Goal: Information Seeking & Learning: Learn about a topic

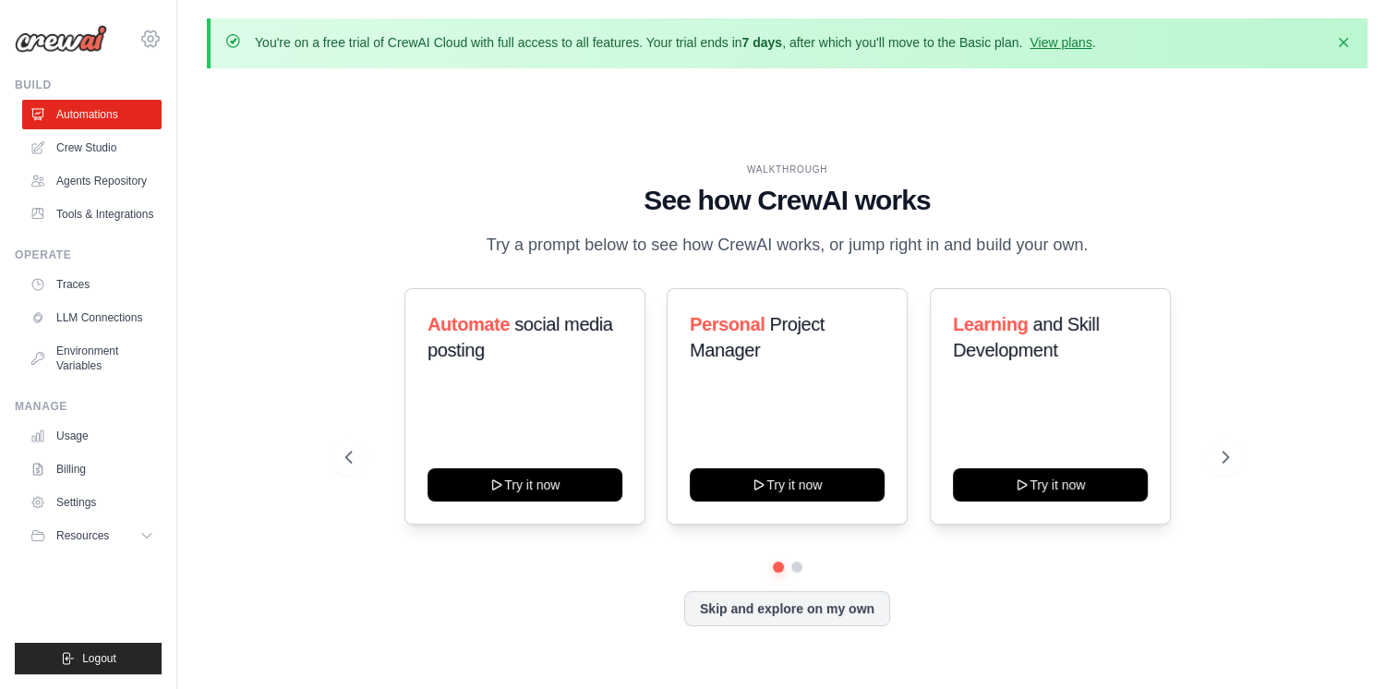
click at [144, 38] on icon at bounding box center [150, 39] width 22 height 22
click at [122, 211] on link "Tools & Integrations" at bounding box center [93, 214] width 139 height 30
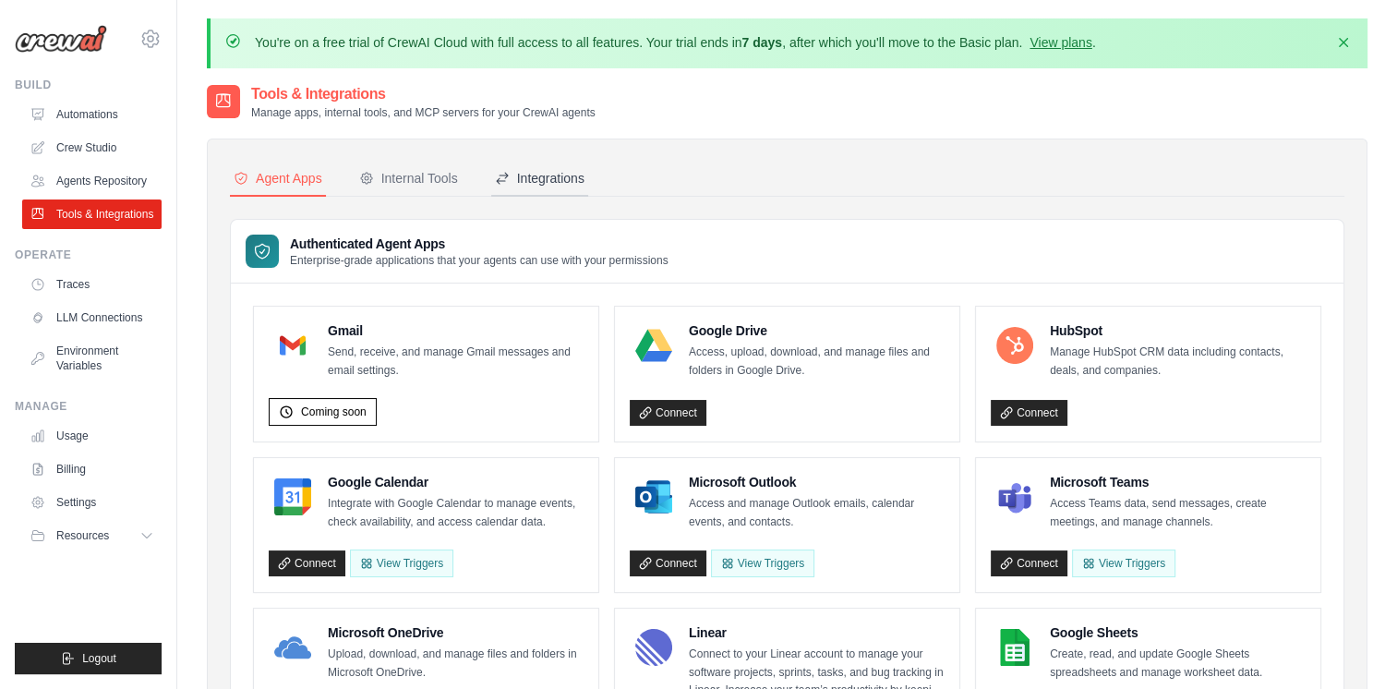
click at [572, 170] on div "Integrations" at bounding box center [540, 178] width 90 height 18
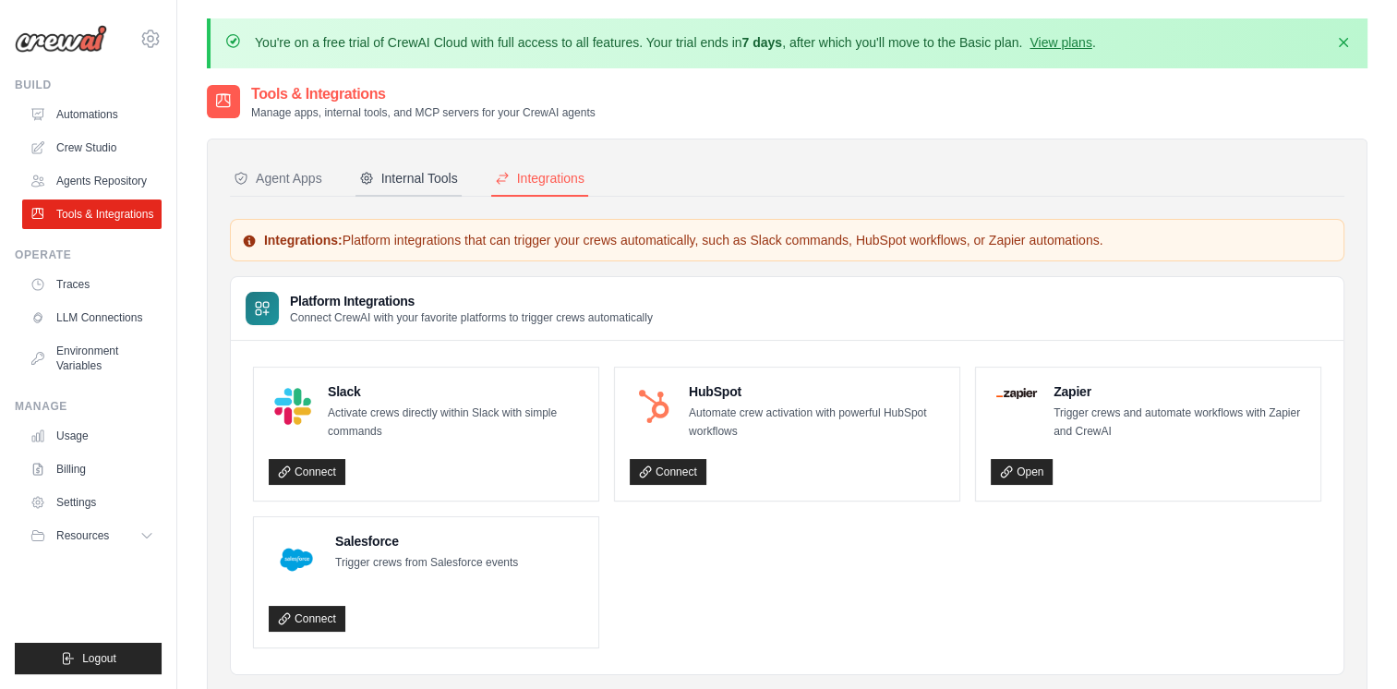
click at [432, 174] on div "Internal Tools" at bounding box center [408, 178] width 99 height 18
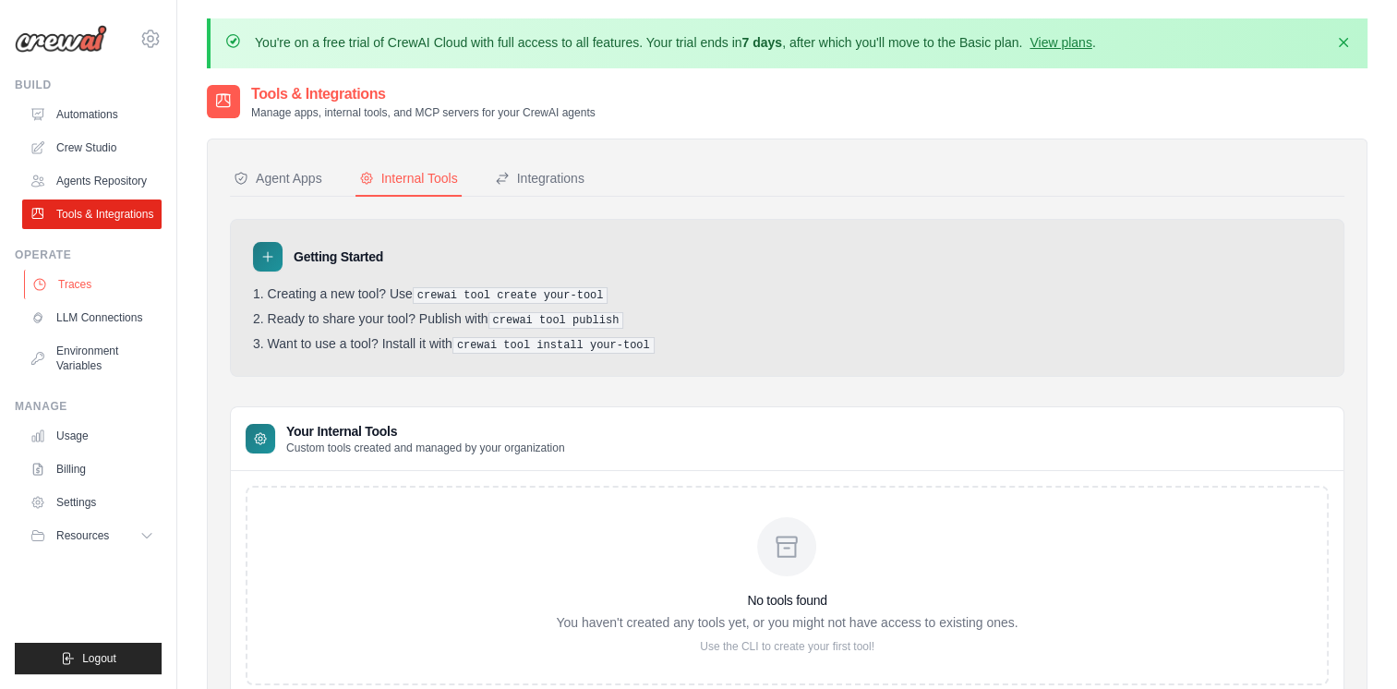
click at [79, 286] on link "Traces" at bounding box center [93, 285] width 139 height 30
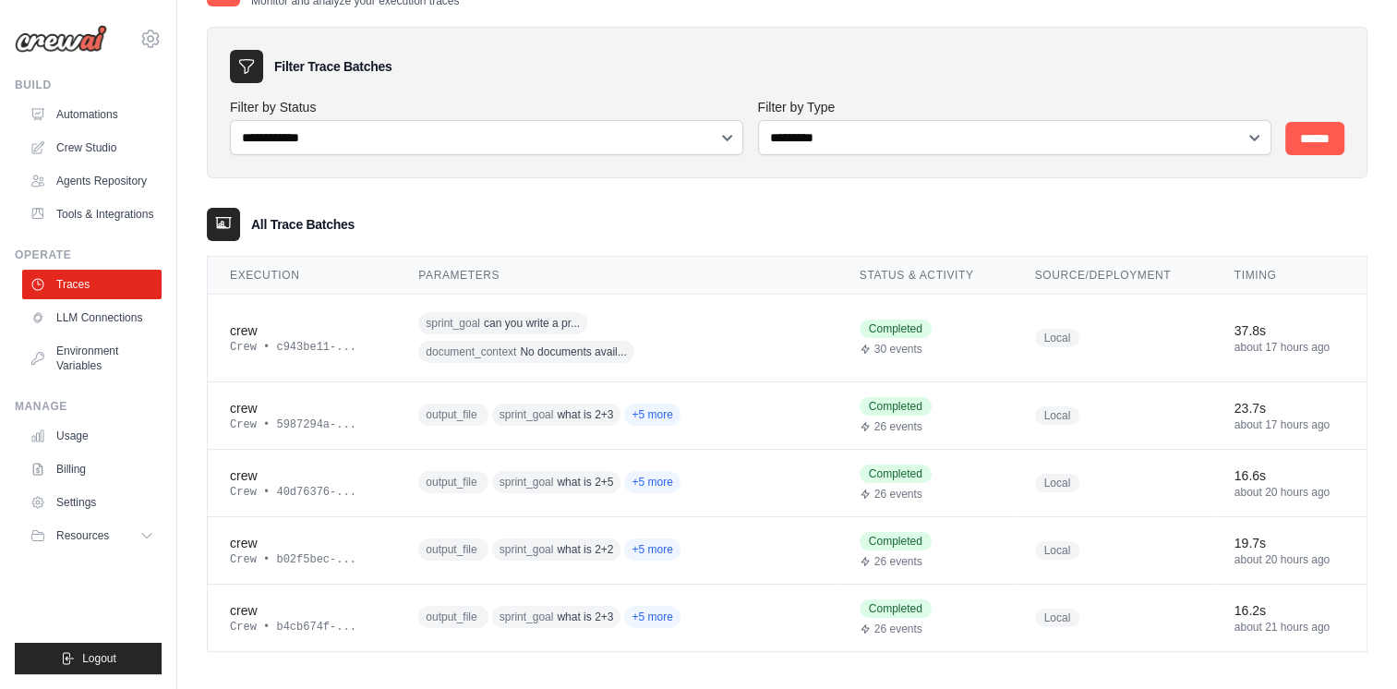
scroll to position [120, 0]
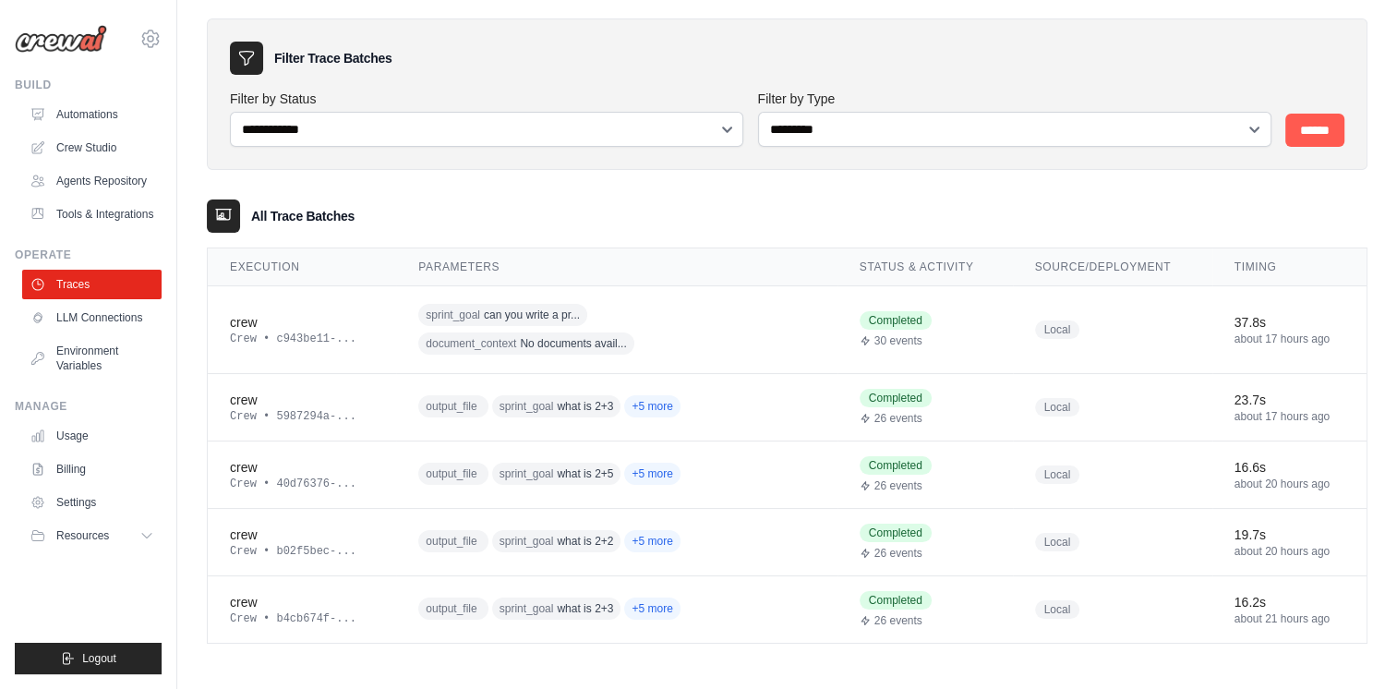
click at [317, 227] on div "All Trace Batches" at bounding box center [787, 215] width 1161 height 33
click at [587, 329] on div "sprint_goal can you write a pr... document_context No documents avail..." at bounding box center [595, 329] width 355 height 57
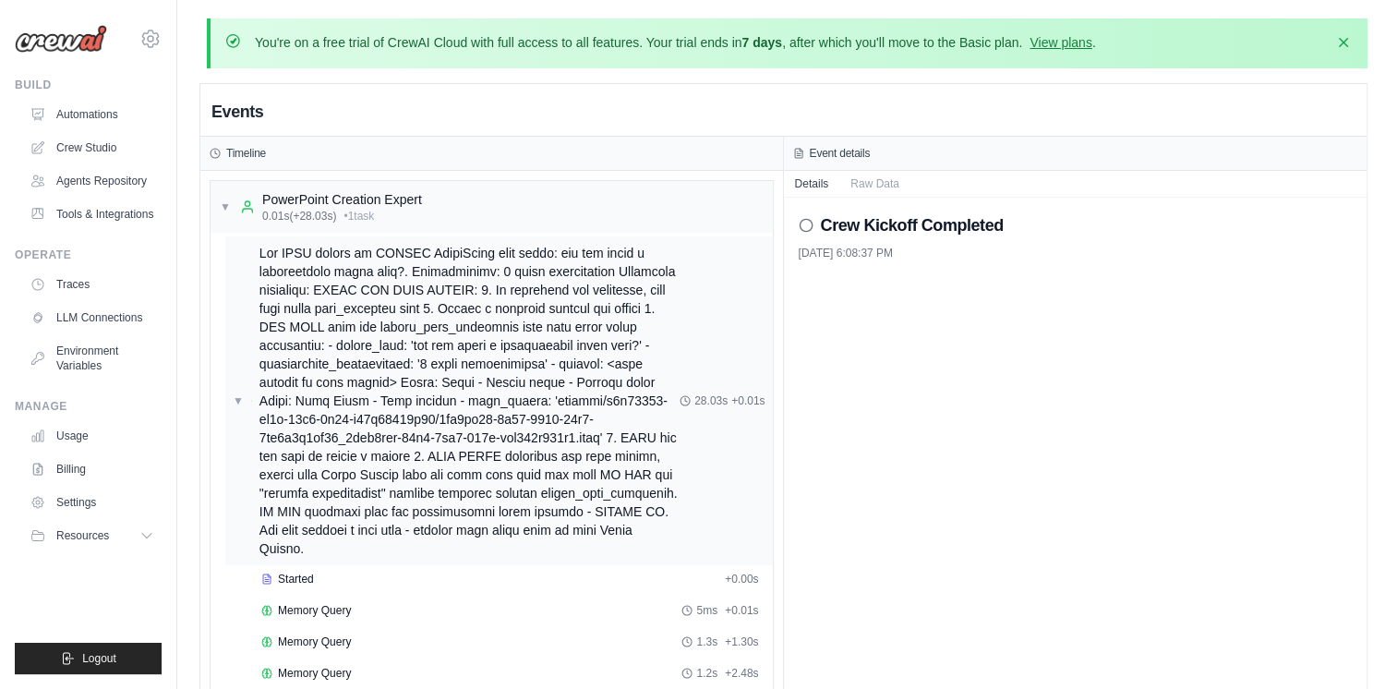
click at [568, 350] on span at bounding box center [469, 401] width 420 height 314
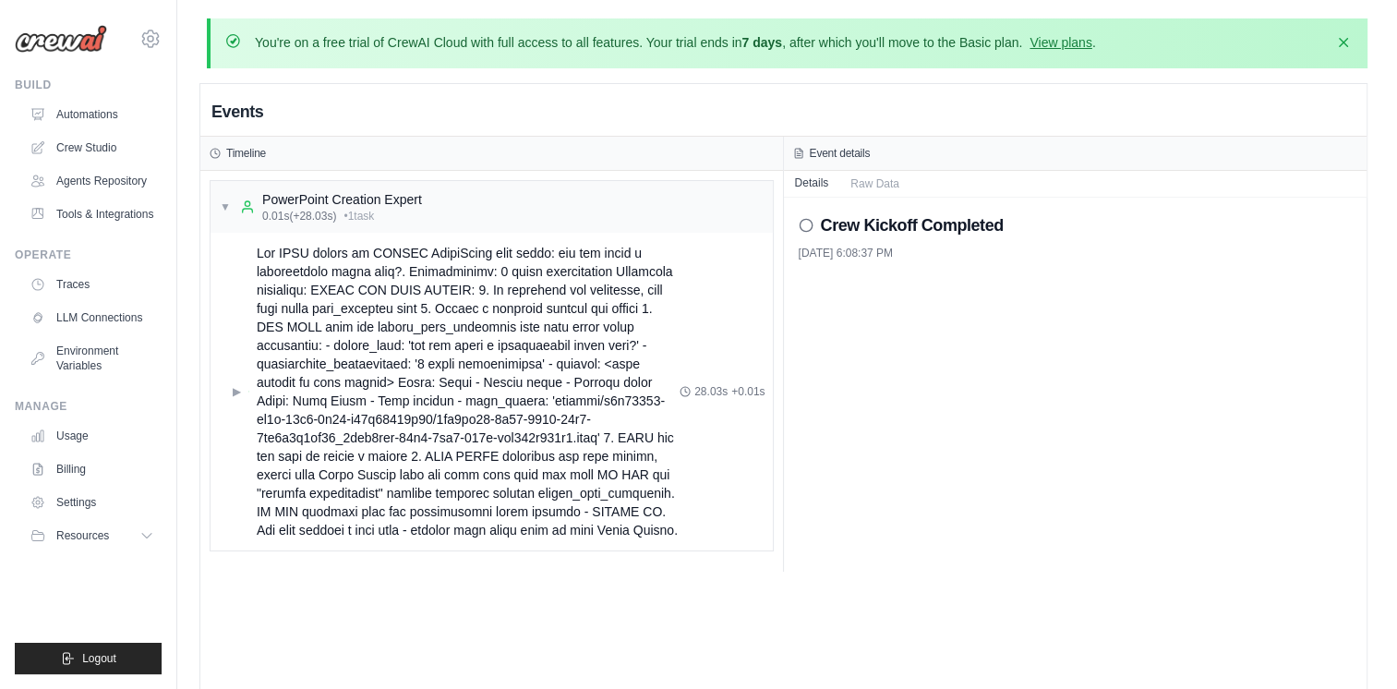
click at [816, 183] on button "Details" at bounding box center [812, 183] width 56 height 26
click at [876, 183] on button "Raw Data" at bounding box center [874, 183] width 71 height 26
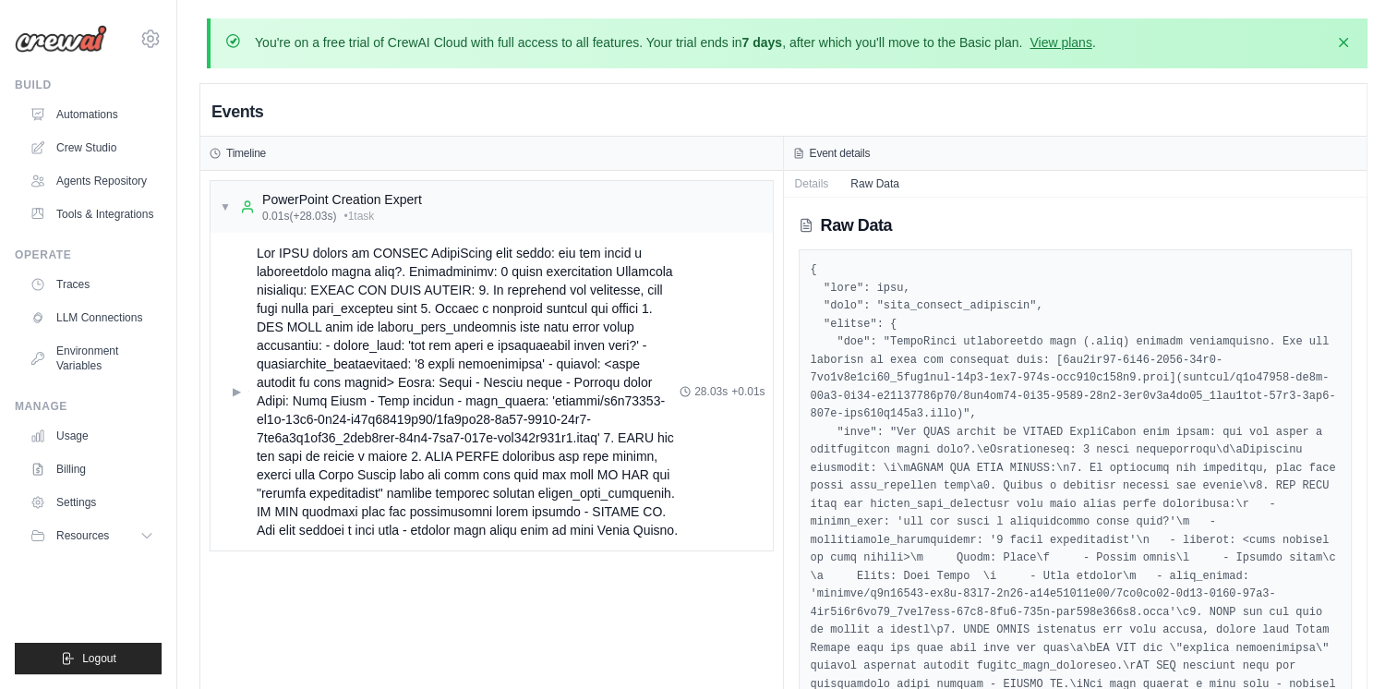
click at [231, 153] on h3 "Timeline" at bounding box center [246, 153] width 40 height 15
click at [216, 154] on icon at bounding box center [215, 153] width 11 height 11
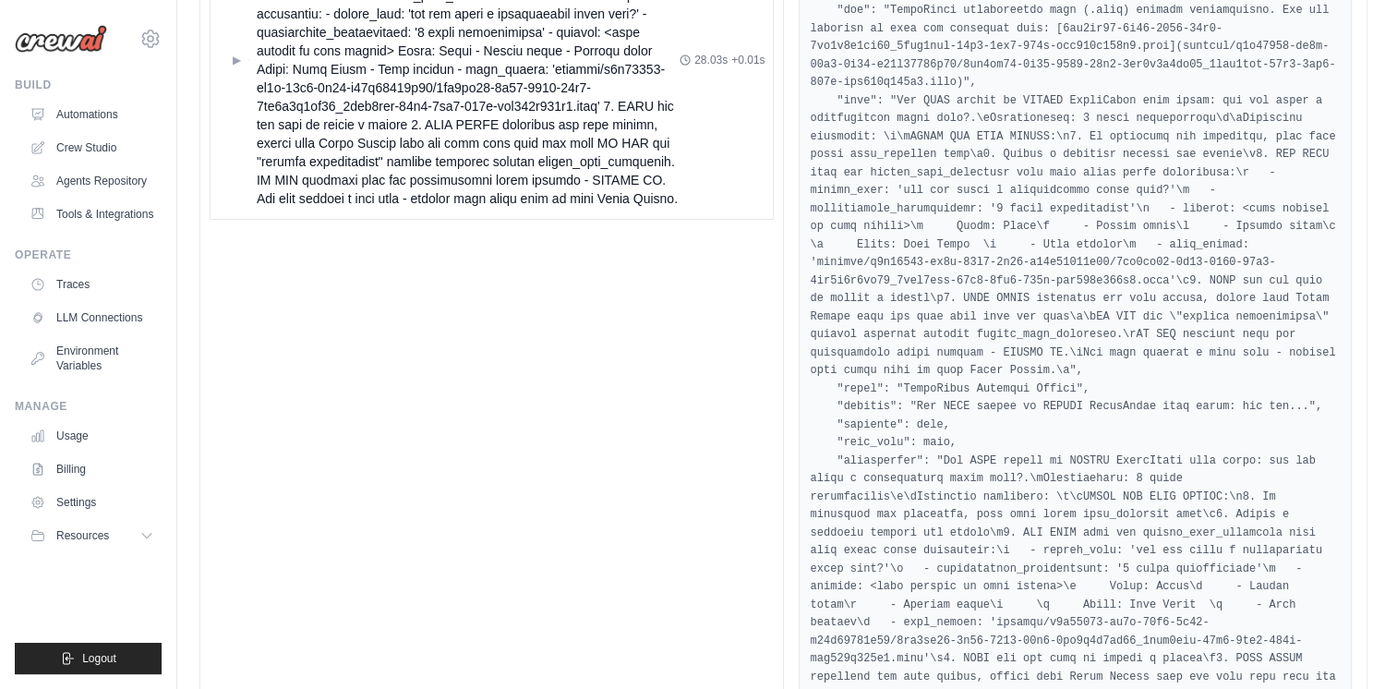
scroll to position [332, 0]
click at [499, 283] on div "▼ PowerPoint Creation Expert 0.01s (+28.03s) • 1 task ▶ 28.03s + 0.01s" at bounding box center [491, 410] width 583 height 1144
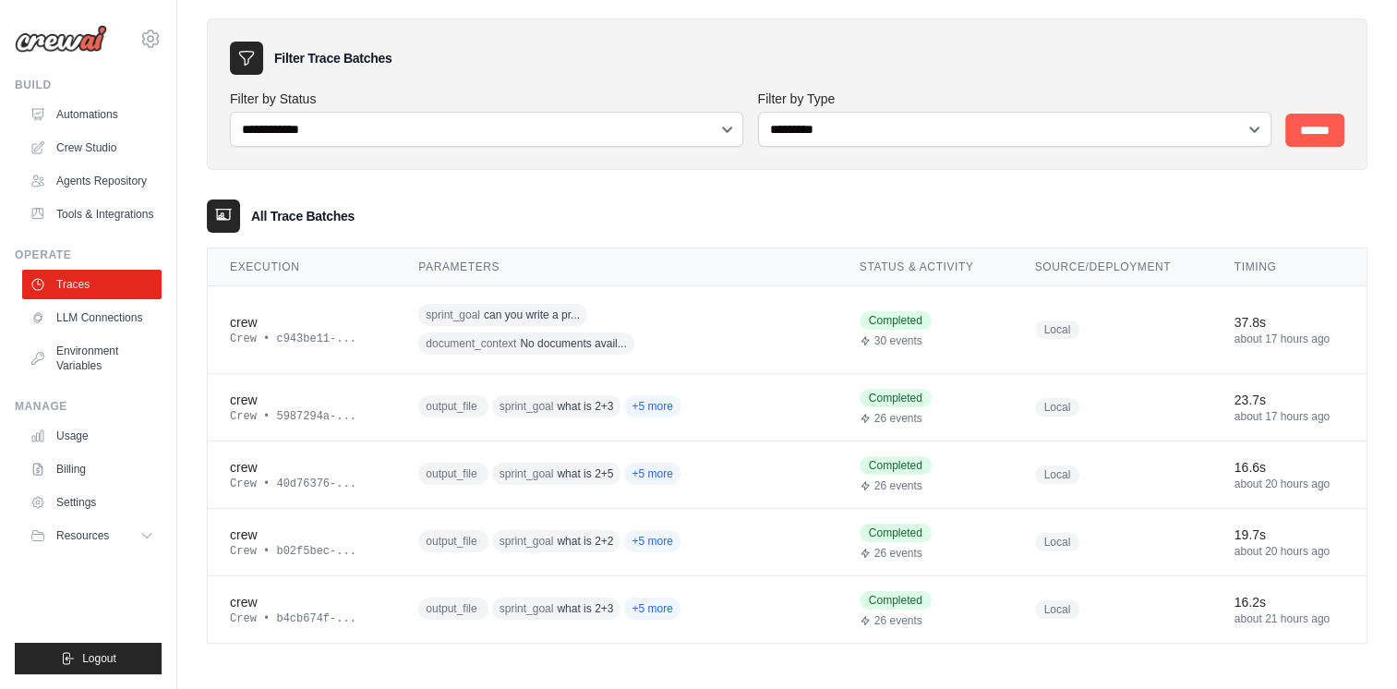
click at [619, 209] on div "All Trace Batches" at bounding box center [787, 215] width 1161 height 33
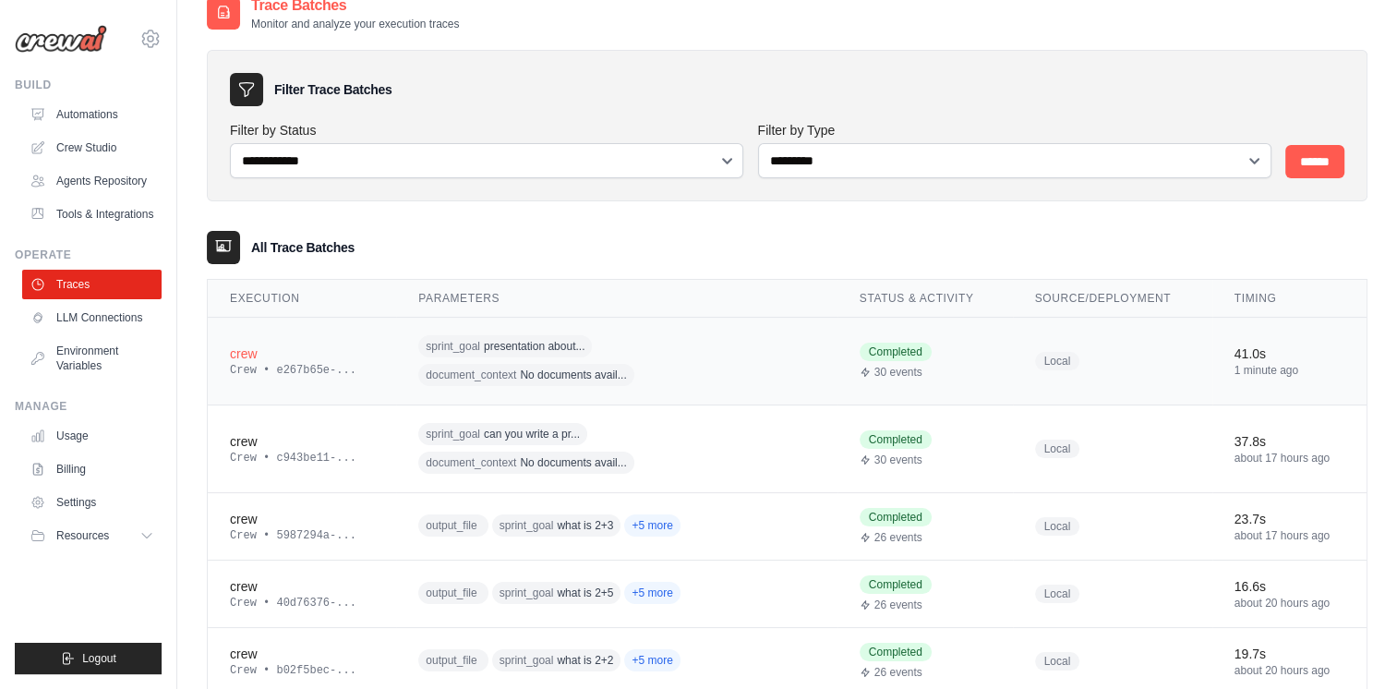
click at [494, 347] on span "presentation about..." at bounding box center [534, 346] width 101 height 15
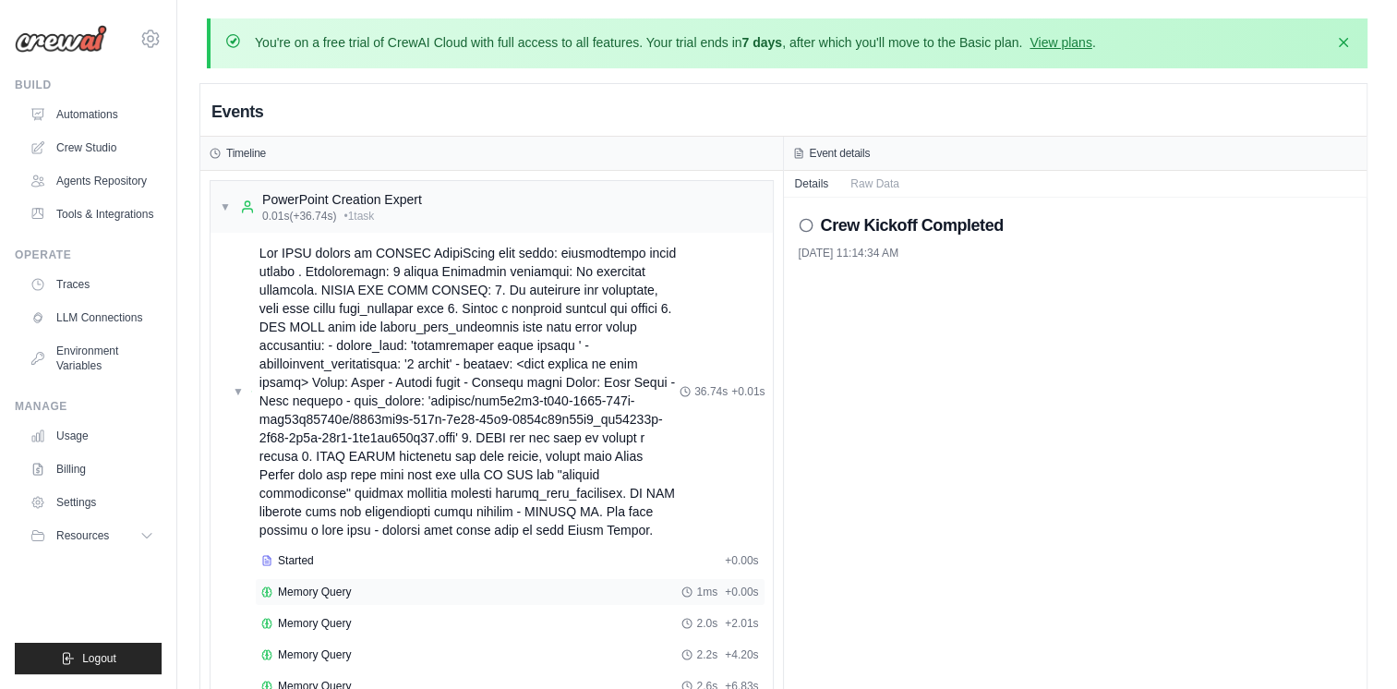
click at [338, 589] on span "Memory Query" at bounding box center [314, 591] width 73 height 15
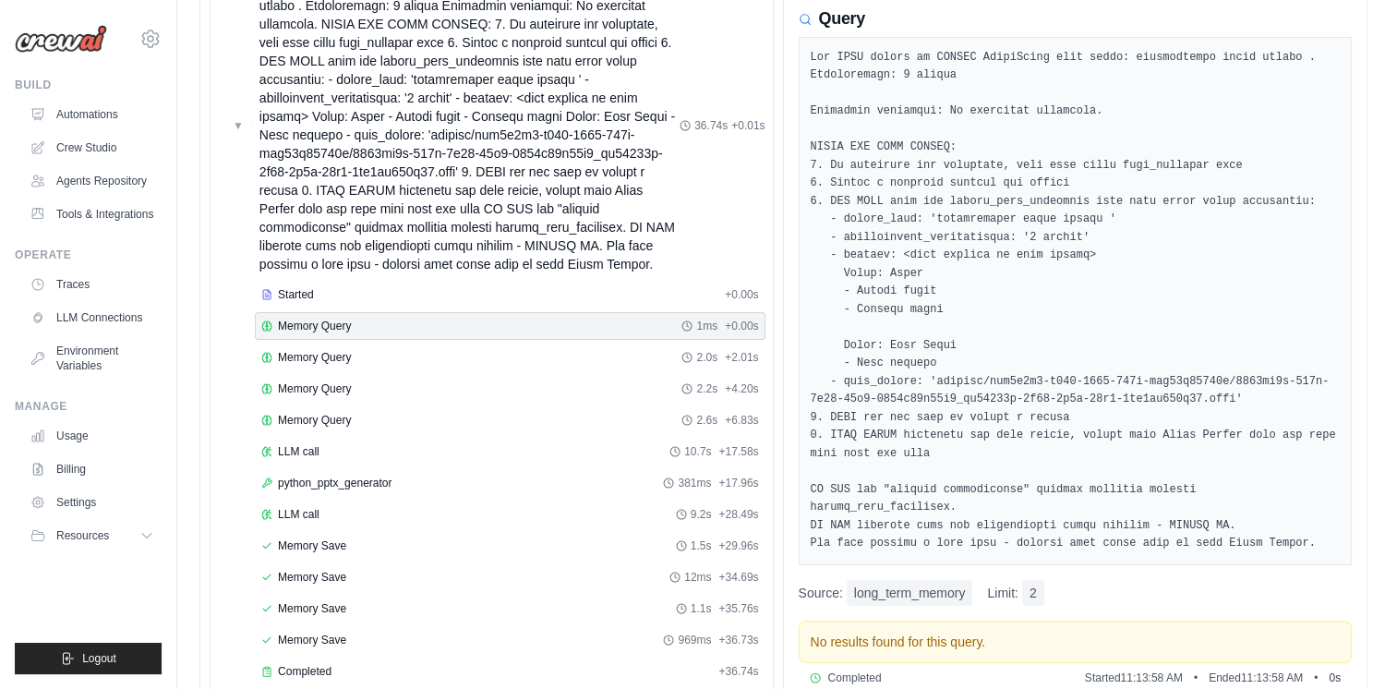
scroll to position [273, 0]
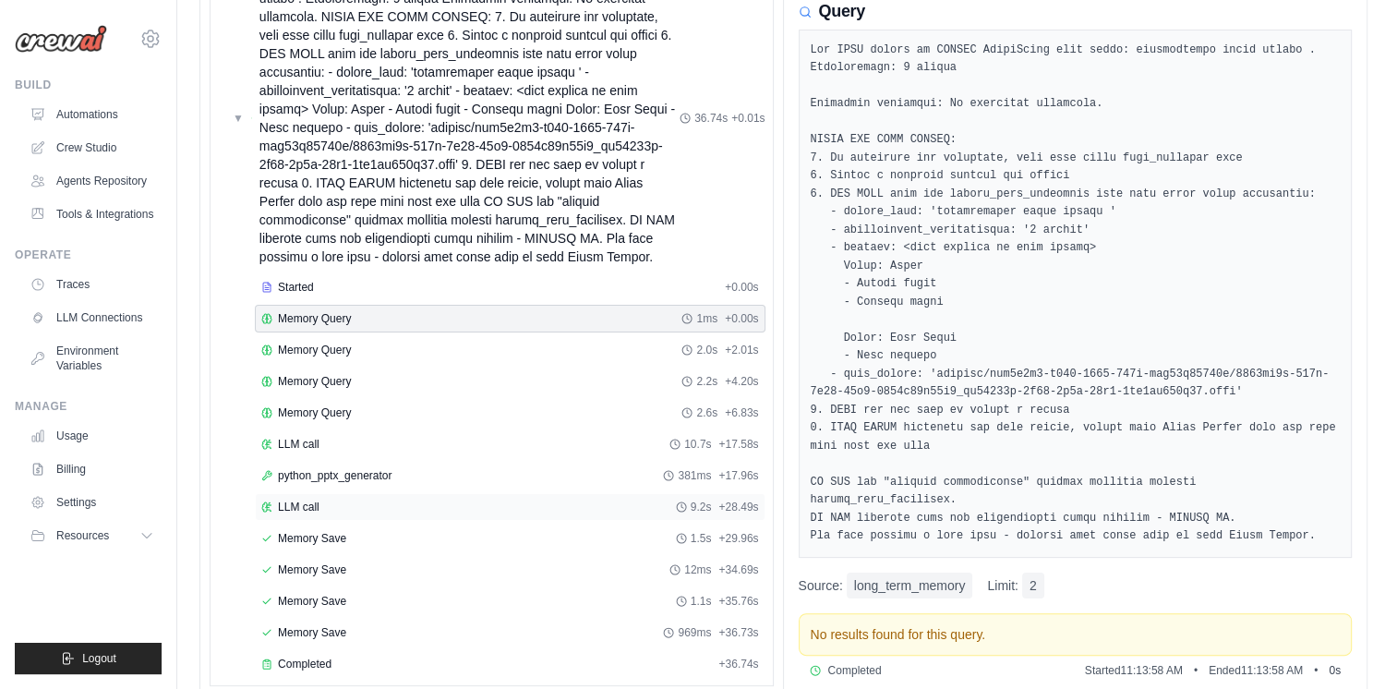
click at [307, 500] on span "LLM call" at bounding box center [299, 507] width 42 height 15
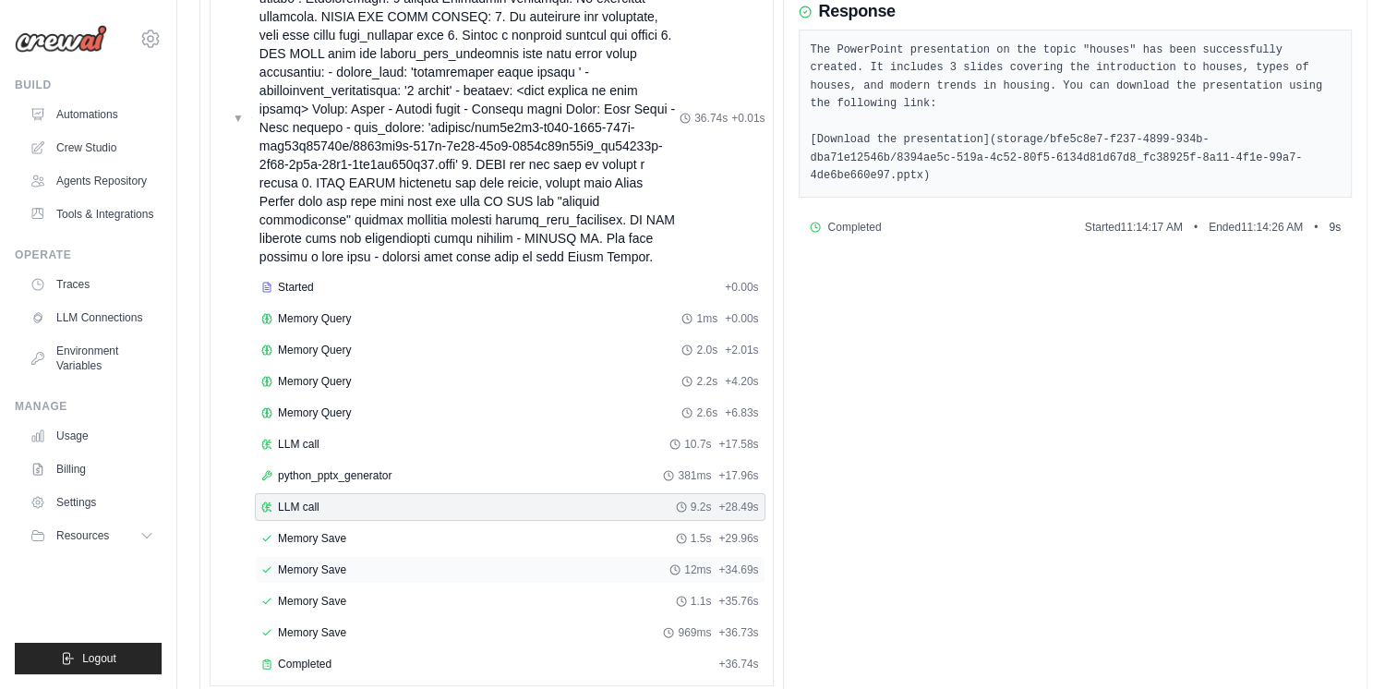
click at [299, 564] on span "Memory Save" at bounding box center [312, 569] width 68 height 15
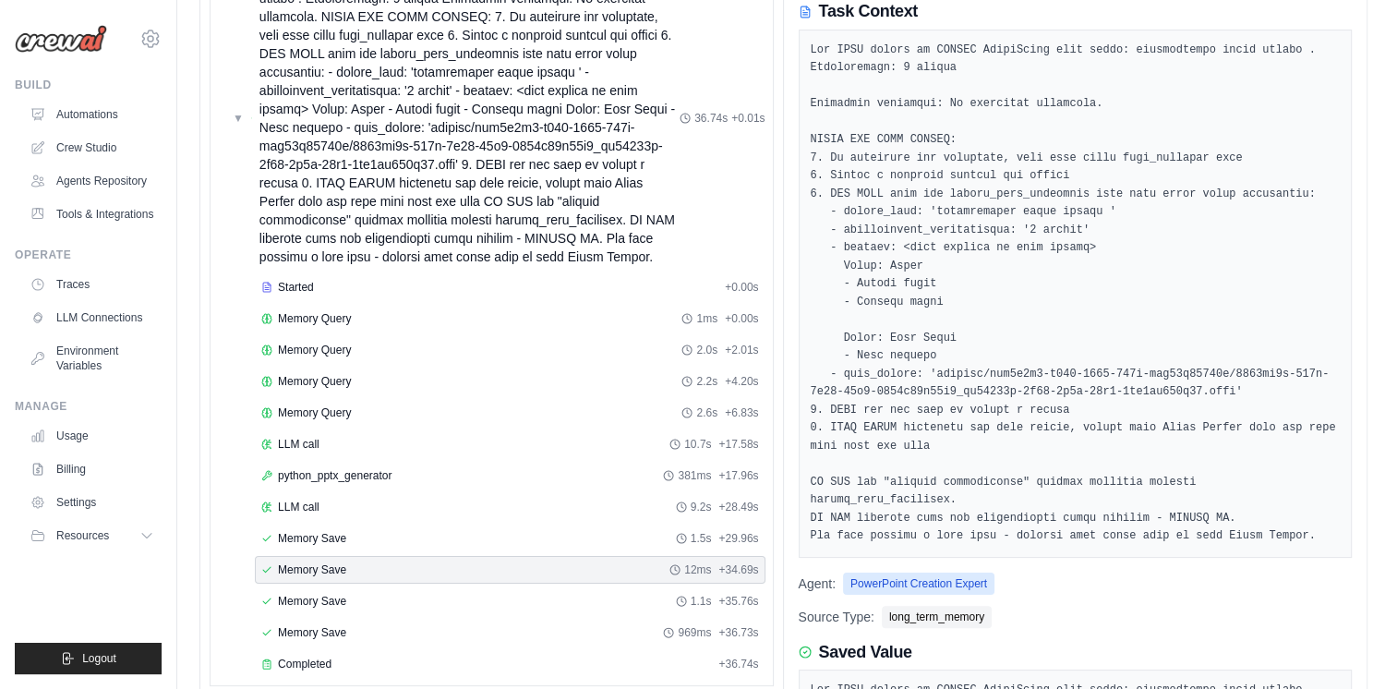
click at [1056, 244] on pre at bounding box center [1076, 294] width 530 height 504
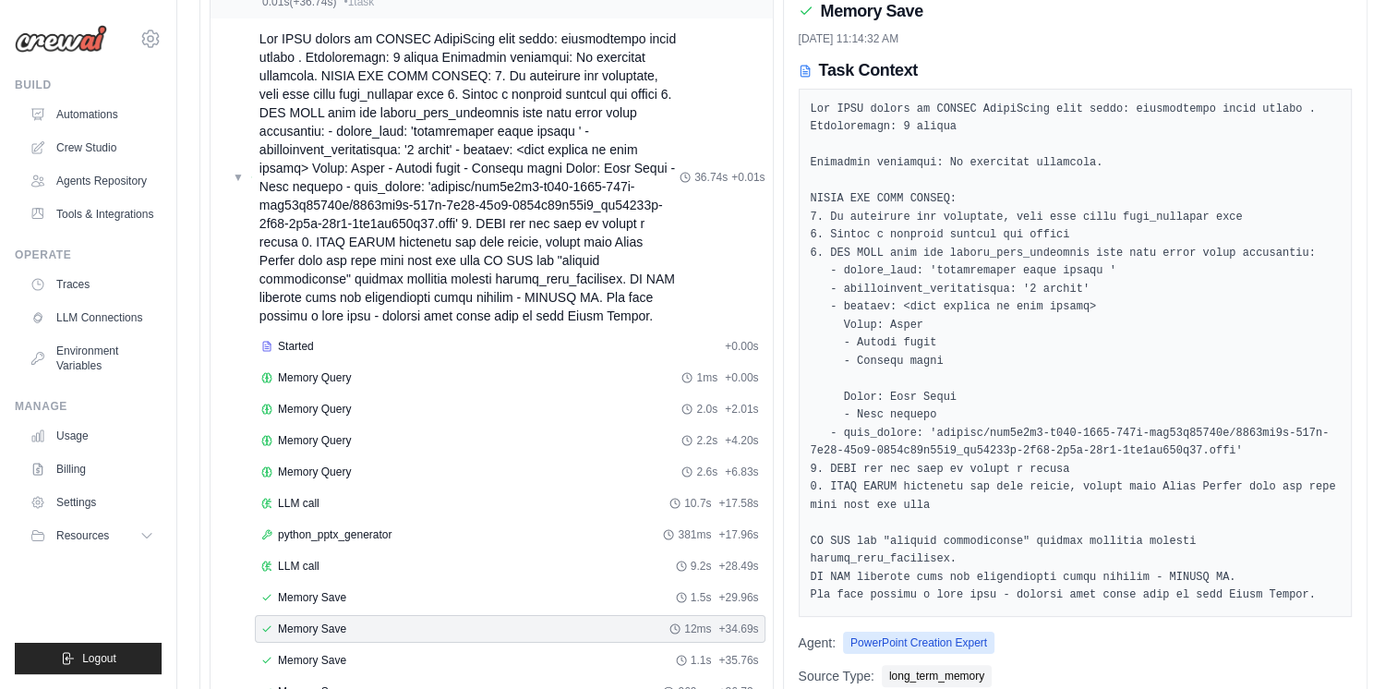
scroll to position [110, 0]
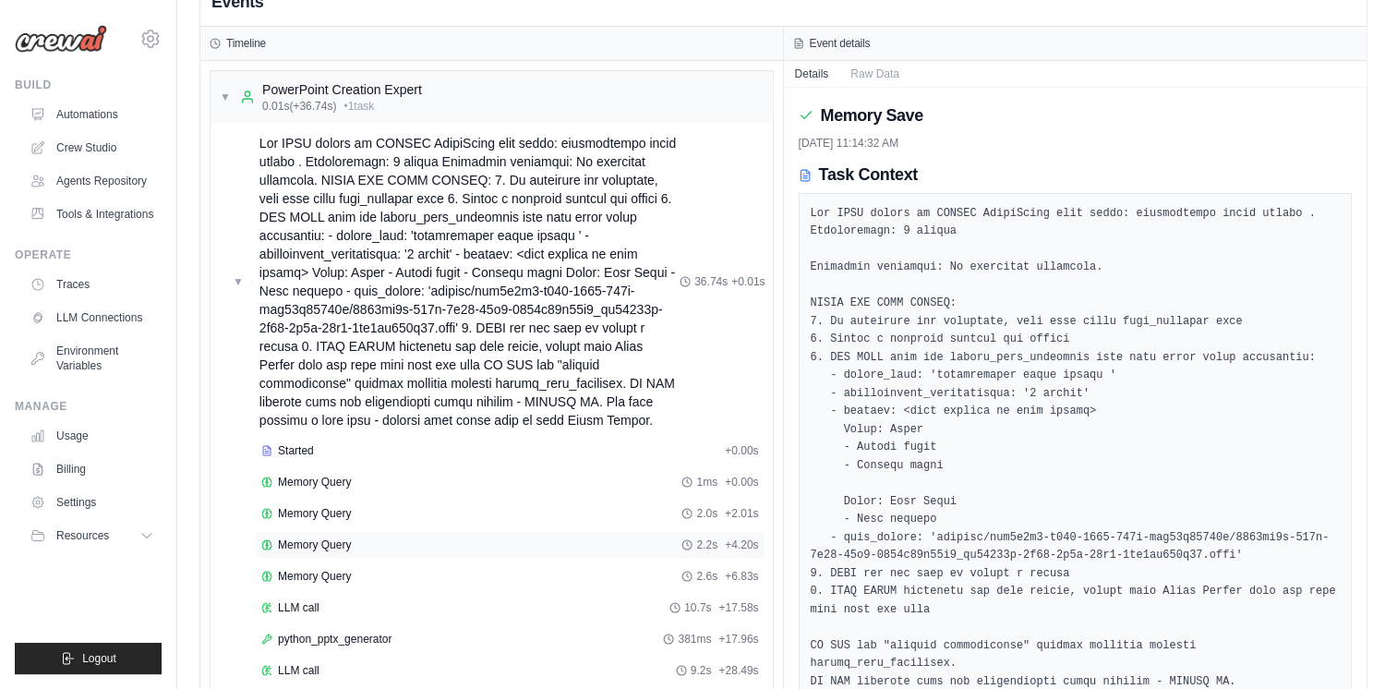
click at [304, 531] on div "Memory Query 2.2s + 4.20s" at bounding box center [510, 545] width 511 height 28
click at [304, 542] on span "Memory Query" at bounding box center [314, 544] width 73 height 15
click at [303, 511] on span "Memory Query" at bounding box center [314, 513] width 73 height 15
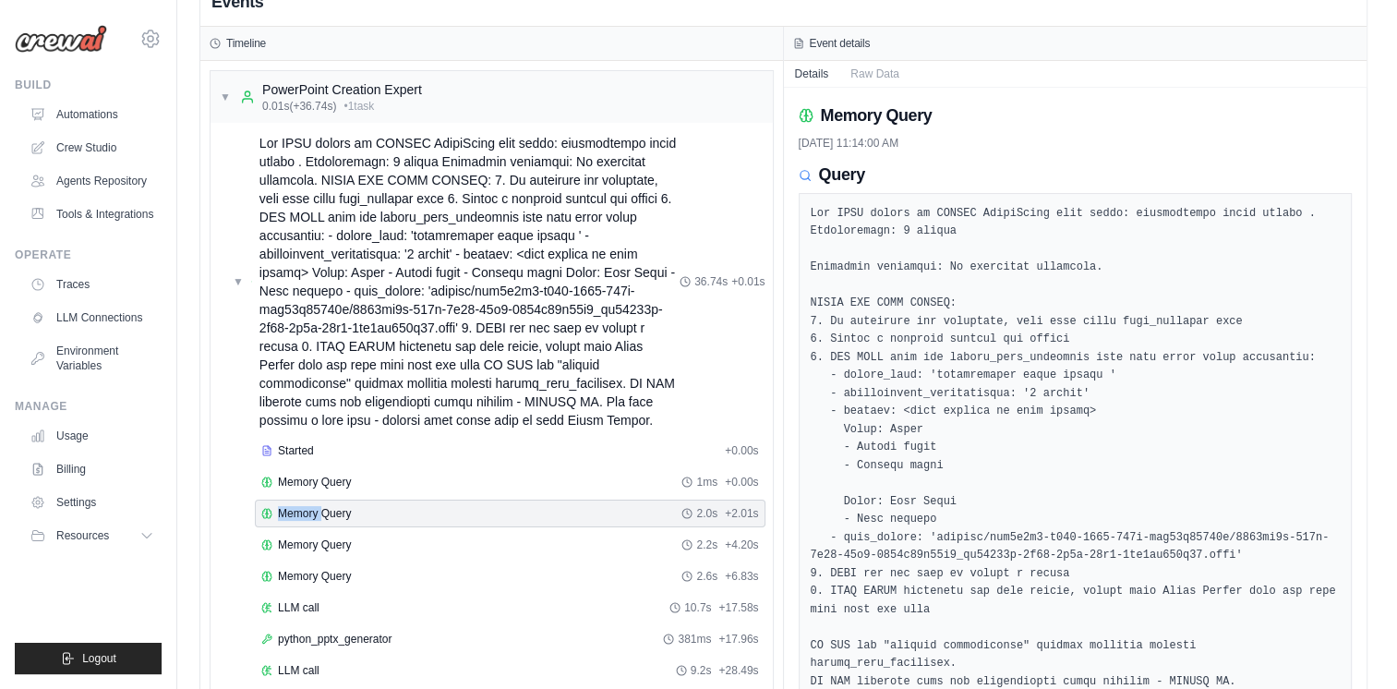
click at [303, 511] on span "Memory Query" at bounding box center [314, 513] width 73 height 15
drag, startPoint x: 303, startPoint y: 511, endPoint x: 300, endPoint y: 481, distance: 29.7
click at [300, 481] on span "Memory Query" at bounding box center [314, 482] width 73 height 15
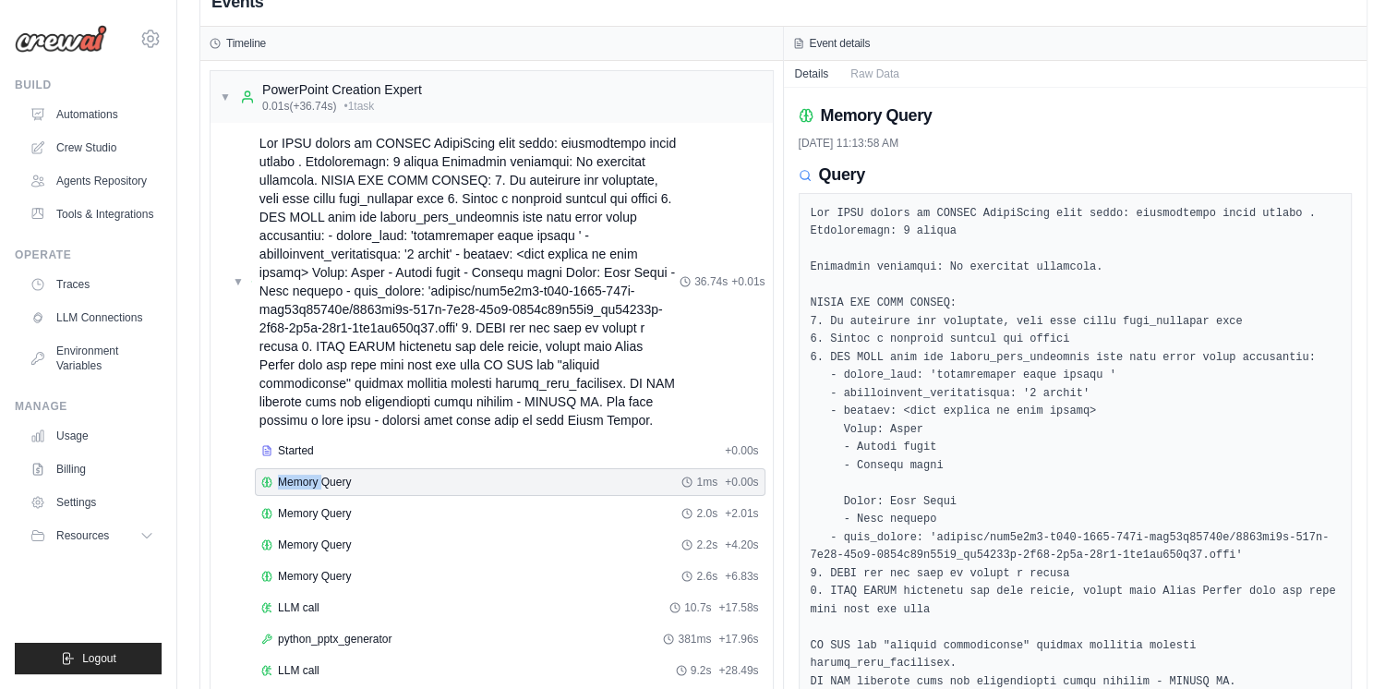
click at [300, 481] on span "Memory Query" at bounding box center [314, 482] width 73 height 15
drag, startPoint x: 300, startPoint y: 481, endPoint x: 357, endPoint y: 478, distance: 57.3
click at [357, 478] on div "Memory Query 1ms + 0.00s" at bounding box center [510, 482] width 498 height 15
click at [320, 507] on span "Memory Query" at bounding box center [314, 513] width 73 height 15
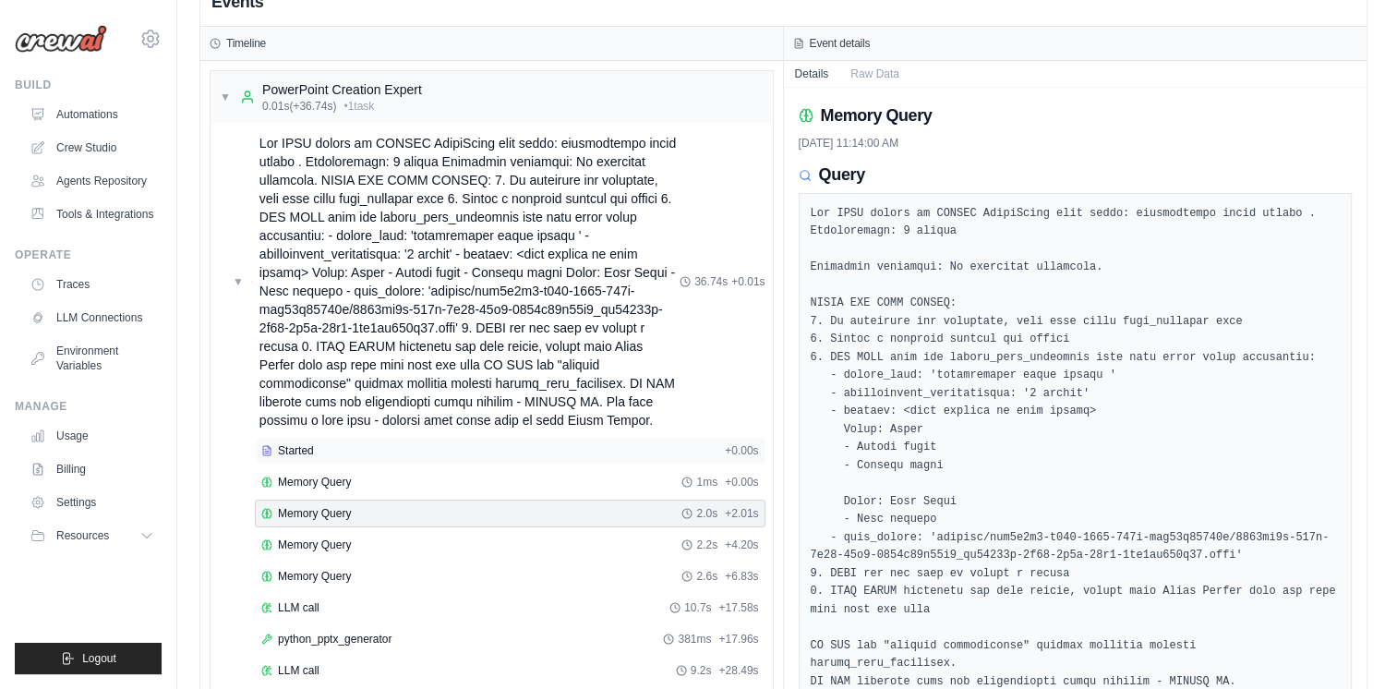
click at [297, 452] on span "Started" at bounding box center [296, 450] width 36 height 15
click at [299, 512] on span "Memory Query" at bounding box center [314, 513] width 73 height 15
click at [299, 551] on div "Memory Query 2.2s + 4.20s" at bounding box center [510, 545] width 511 height 28
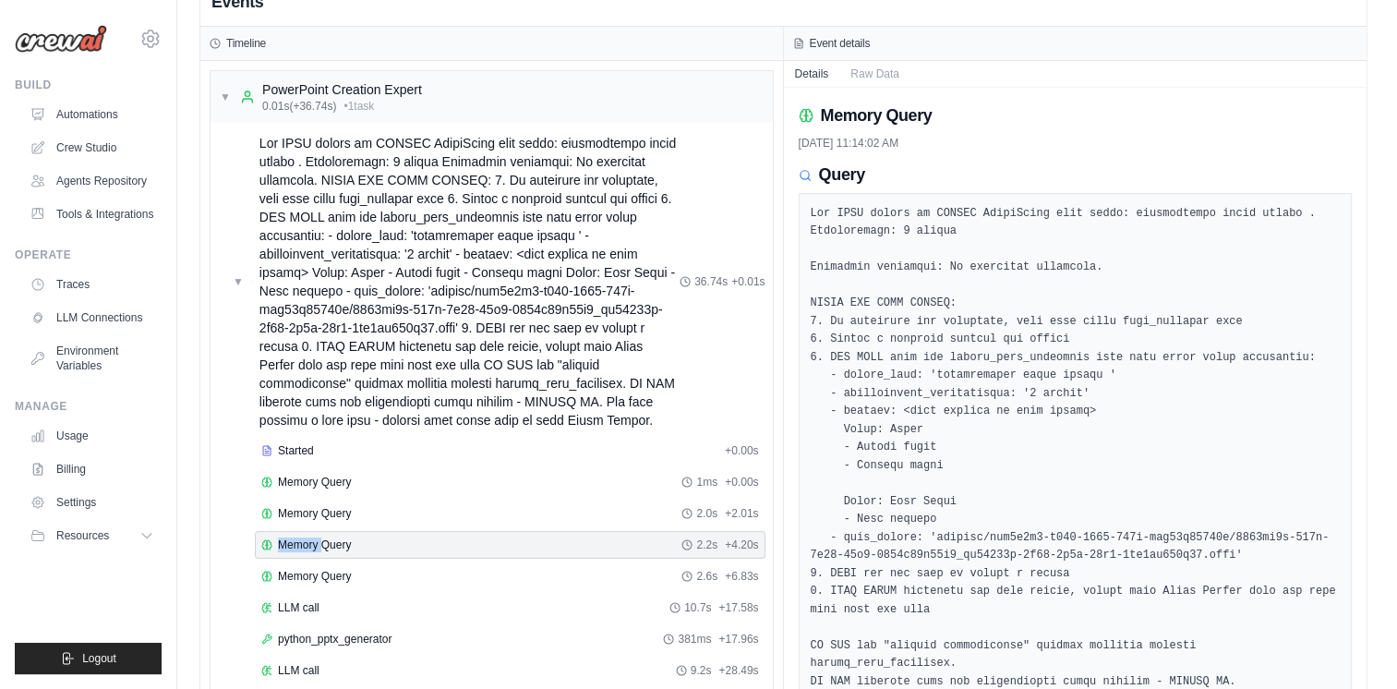
click at [299, 551] on div "Memory Query 2.2s + 4.20s" at bounding box center [510, 545] width 511 height 28
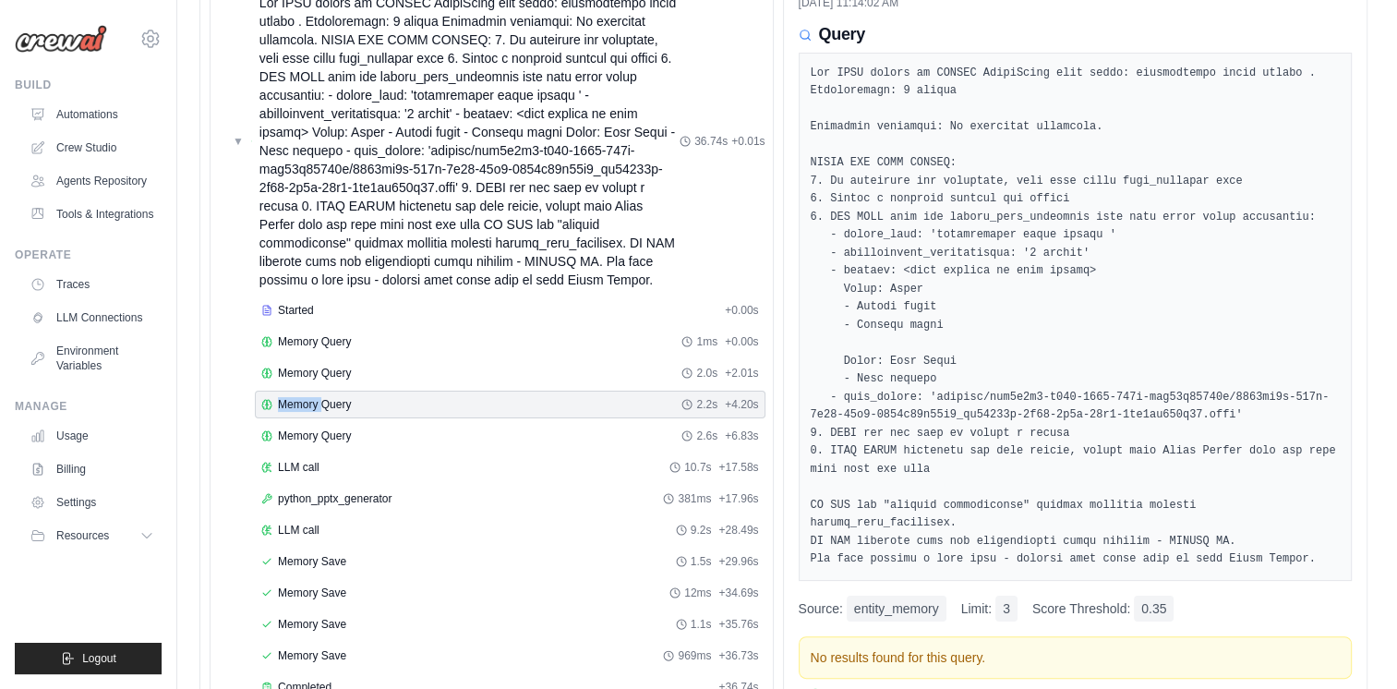
scroll to position [318, 0]
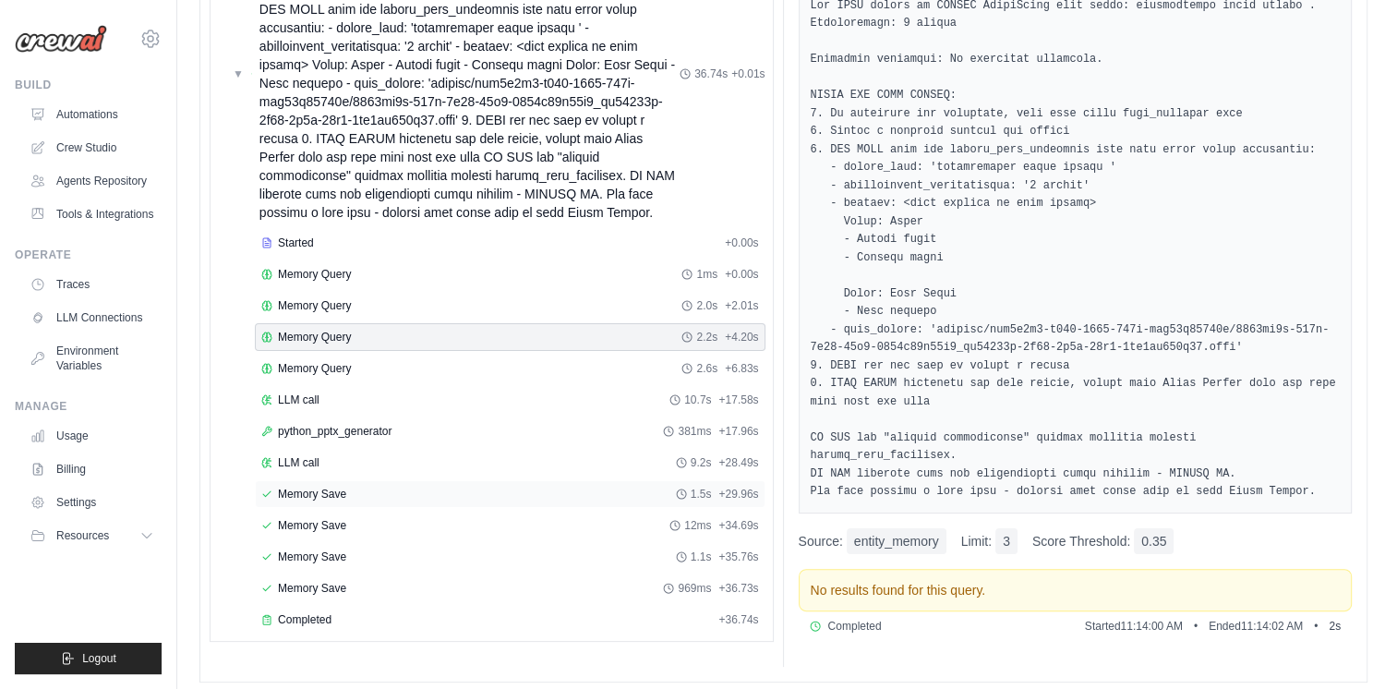
click at [319, 487] on span "Memory Save" at bounding box center [312, 494] width 68 height 15
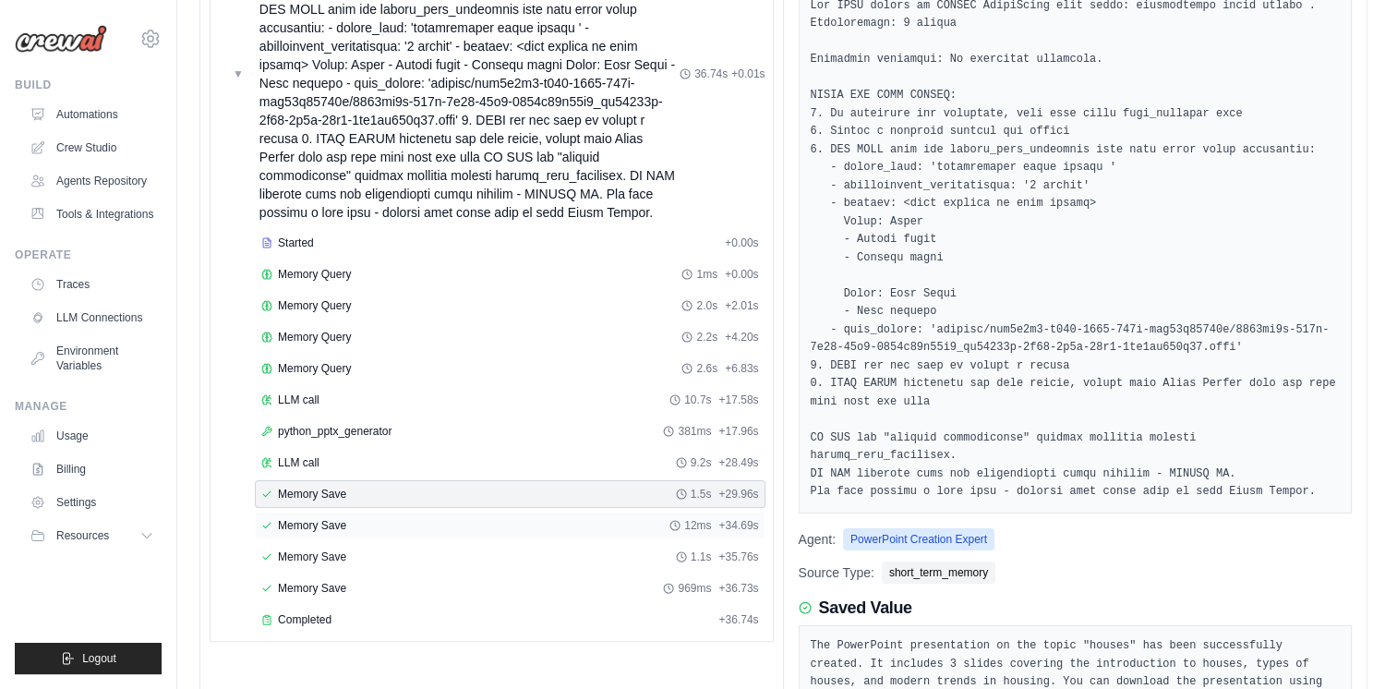
click at [311, 519] on span "Memory Save" at bounding box center [312, 525] width 68 height 15
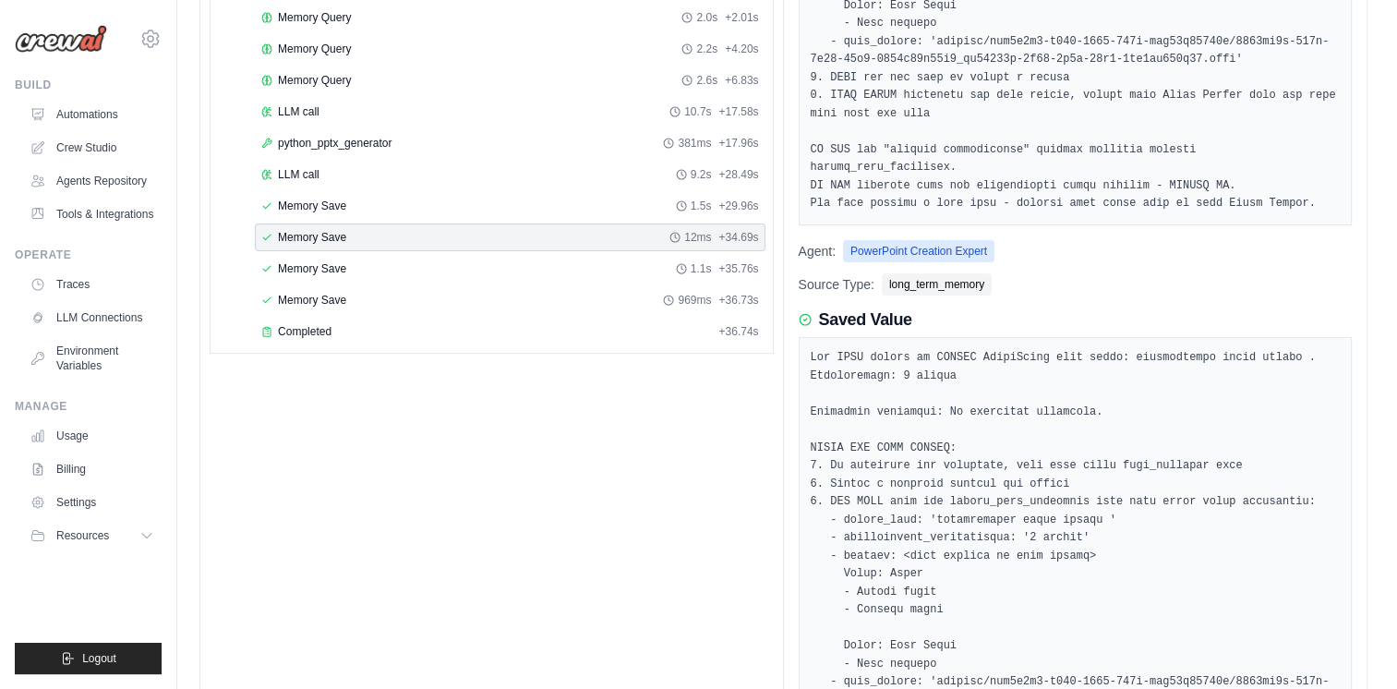
scroll to position [604, 0]
click at [316, 267] on span "Memory Save" at bounding box center [312, 270] width 68 height 15
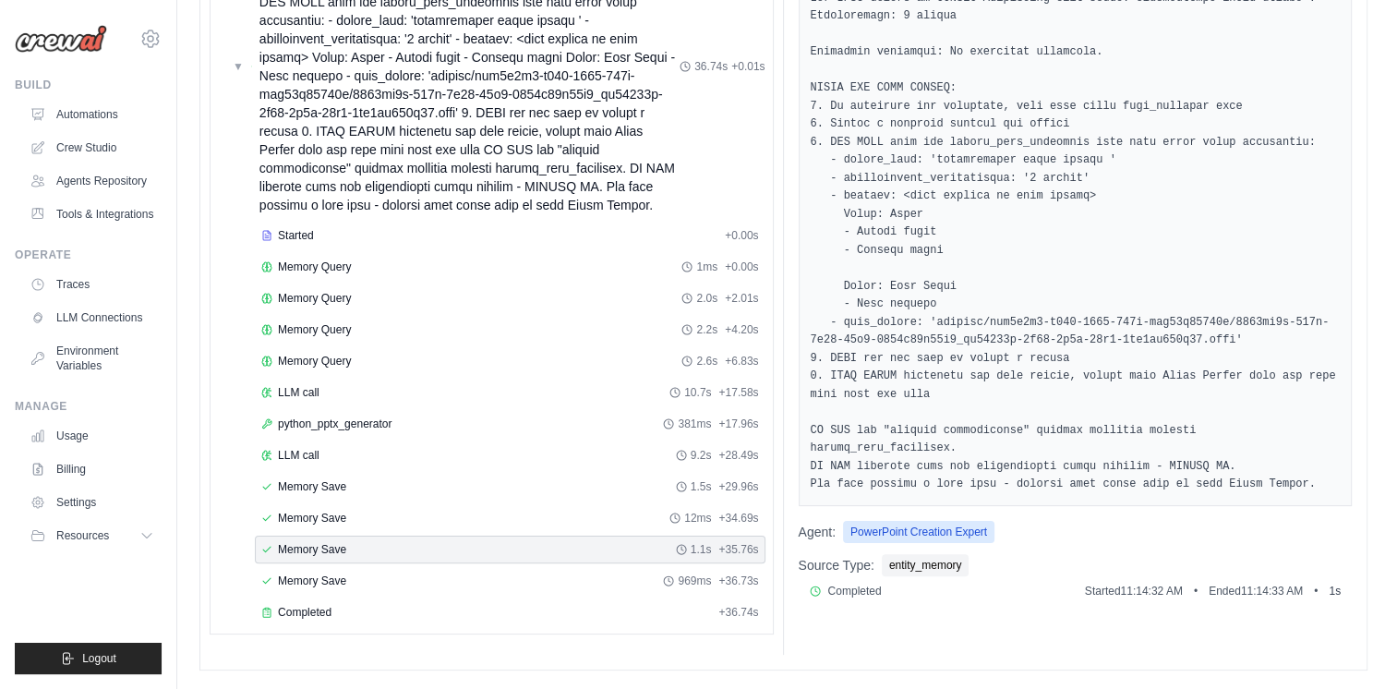
scroll to position [318, 0]
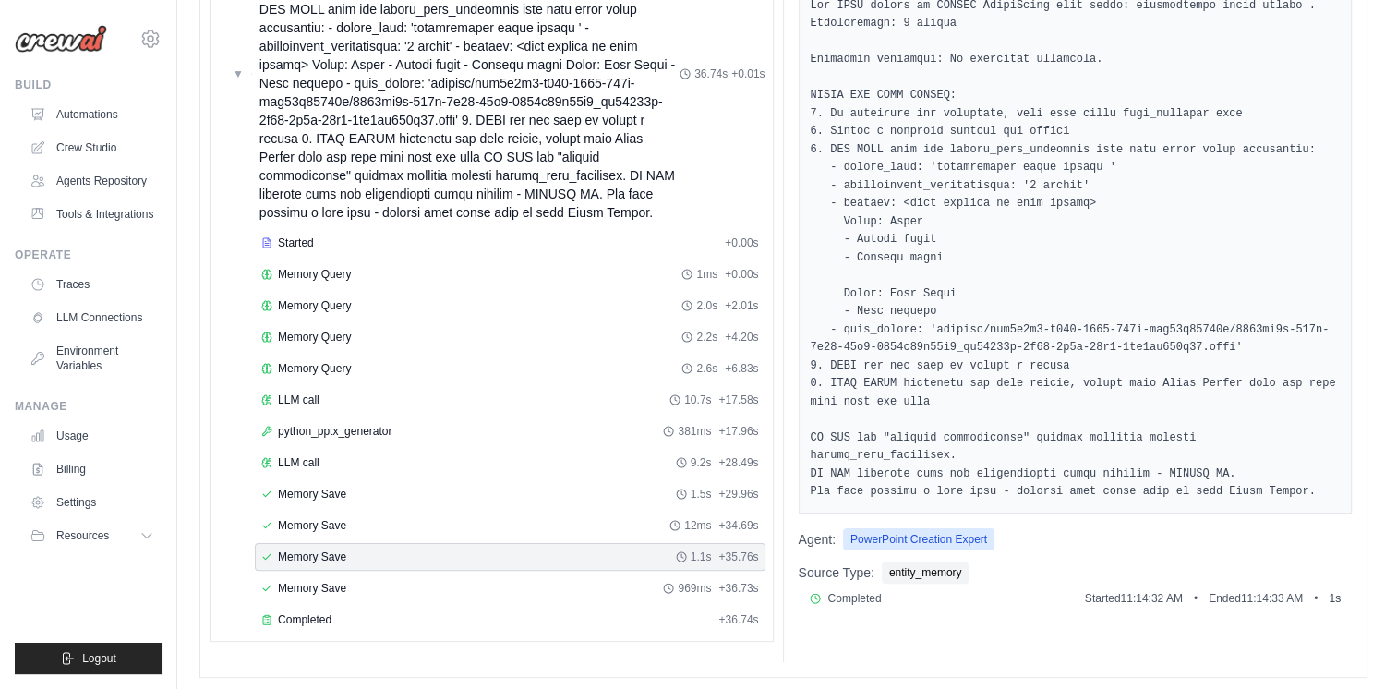
click at [1137, 303] on pre at bounding box center [1076, 249] width 530 height 504
